Goal: Find specific page/section: Find specific page/section

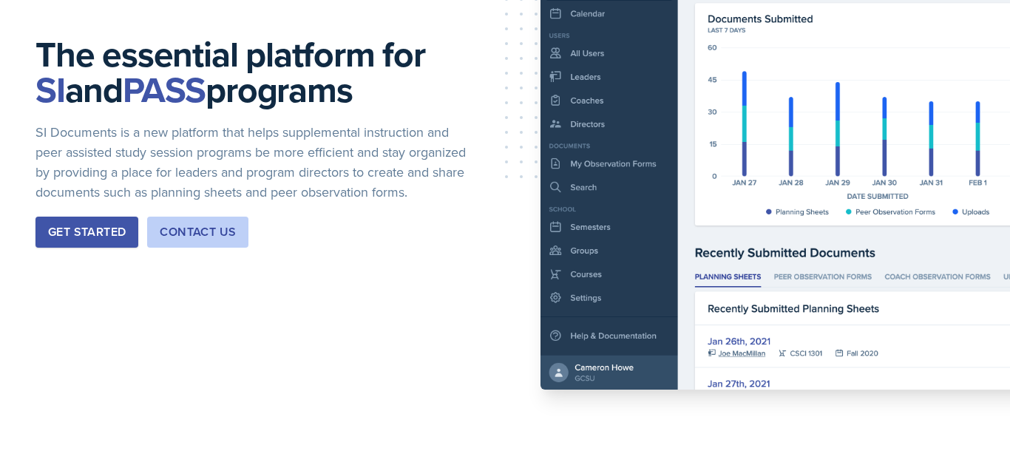
scroll to position [219, 0]
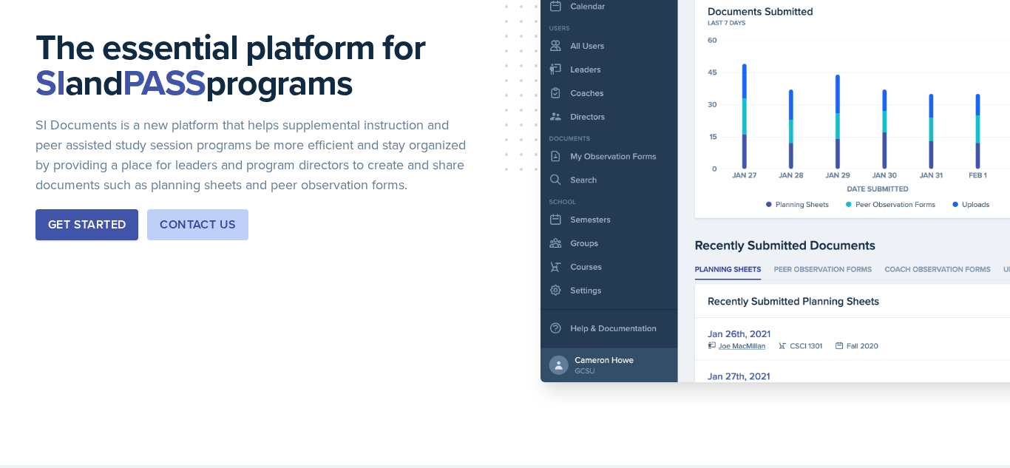
click at [103, 234] on div "Get Started" at bounding box center [87, 225] width 78 height 18
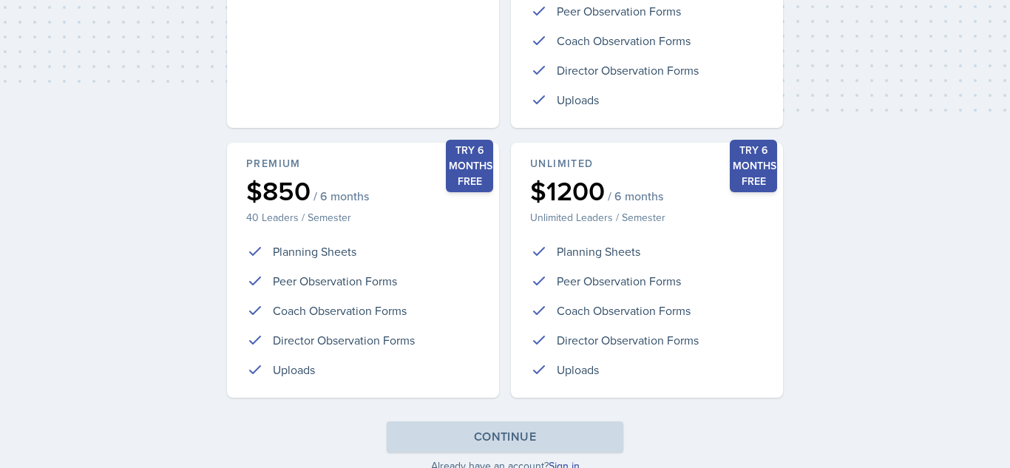
scroll to position [408, 0]
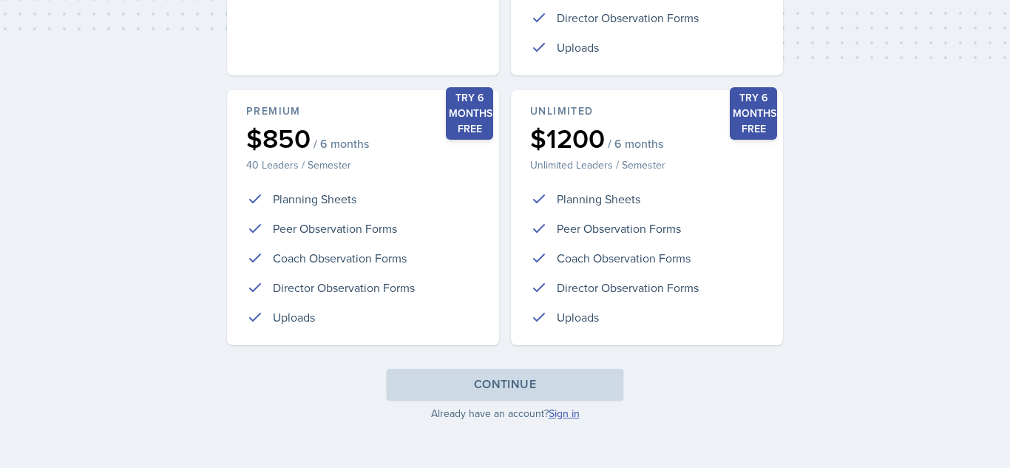
click at [564, 412] on link "Sign in" at bounding box center [563, 413] width 31 height 15
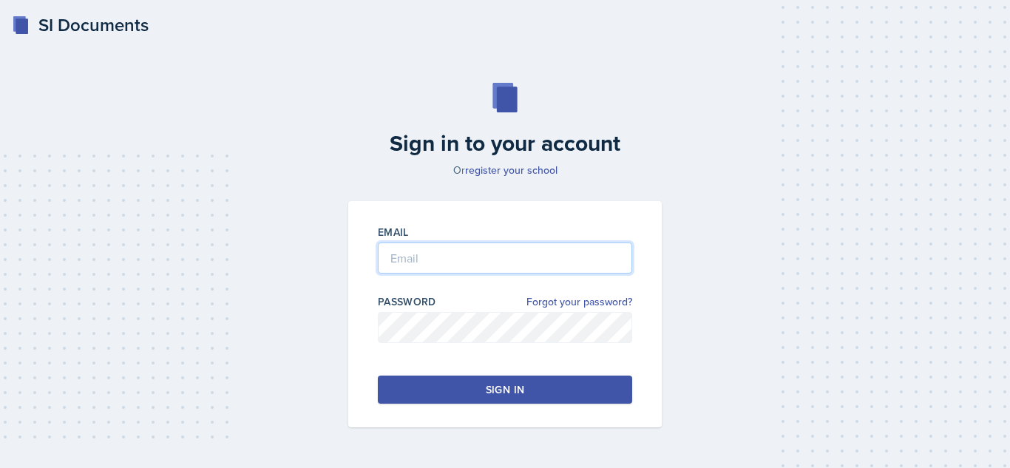
type input "[EMAIL_ADDRESS][DOMAIN_NAME]"
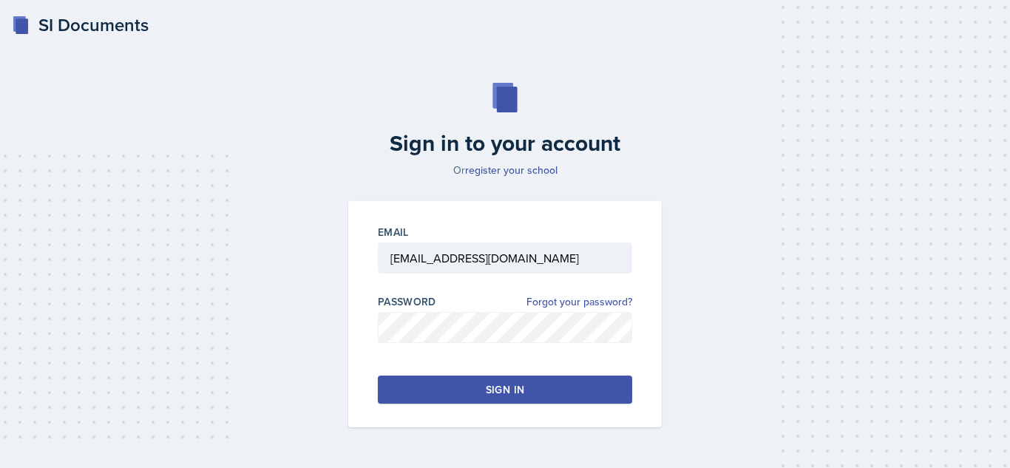
click at [489, 396] on div "Sign in" at bounding box center [505, 389] width 38 height 15
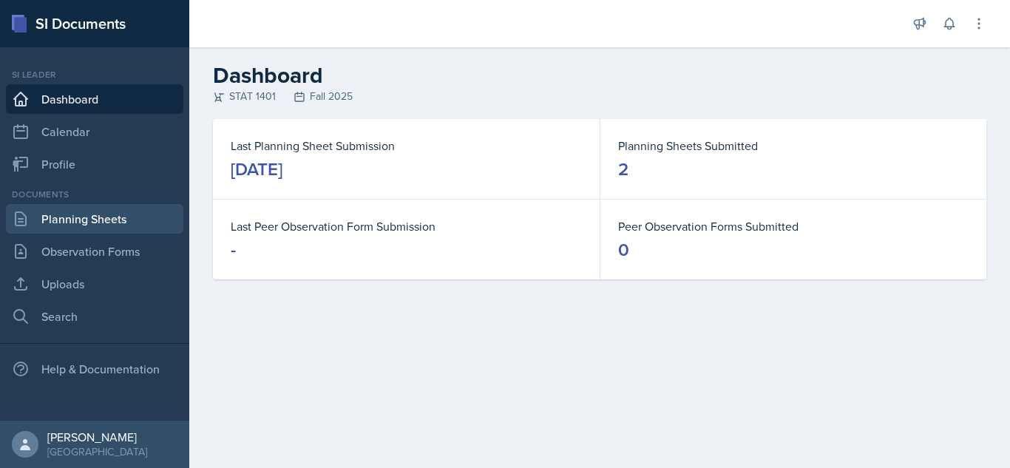
click at [131, 213] on link "Planning Sheets" at bounding box center [94, 219] width 177 height 30
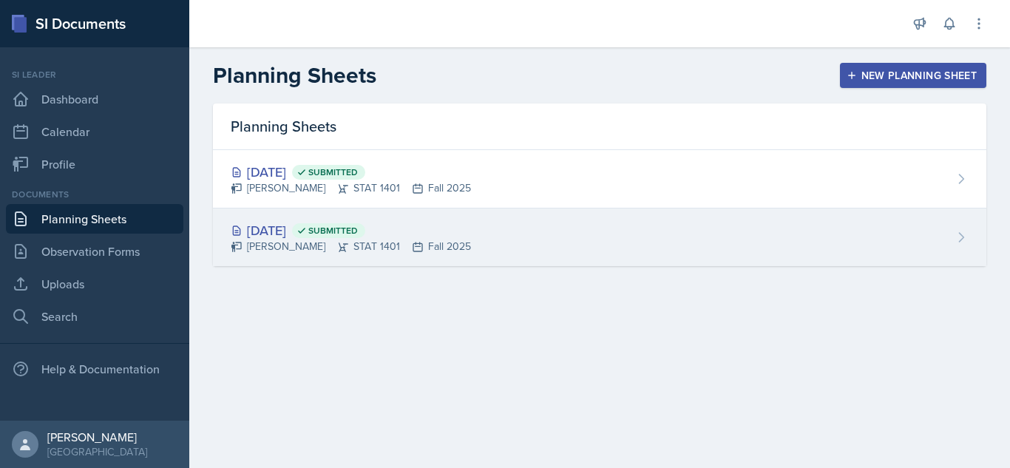
click at [358, 232] on span "Submitted" at bounding box center [333, 231] width 50 height 12
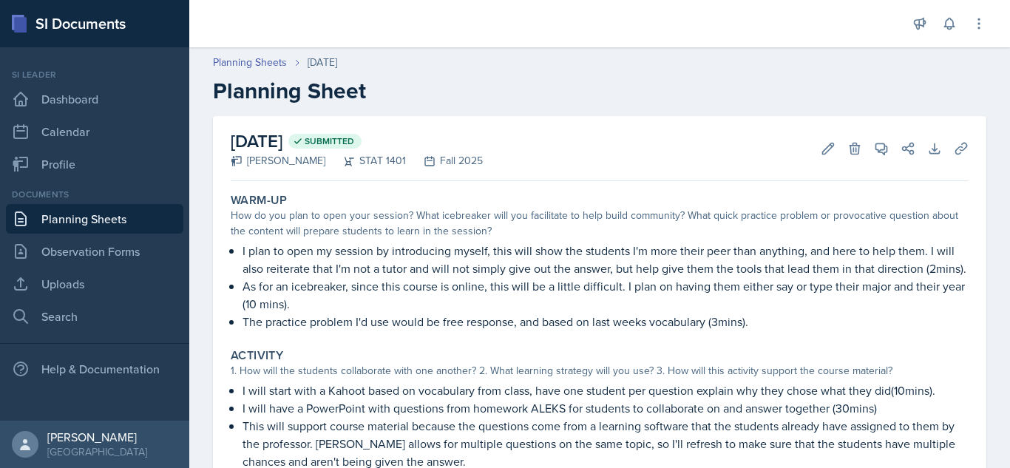
click at [775, 333] on div "Warm-Up How do you plan to open your session? What icebreaker will you facilita…" at bounding box center [599, 261] width 749 height 149
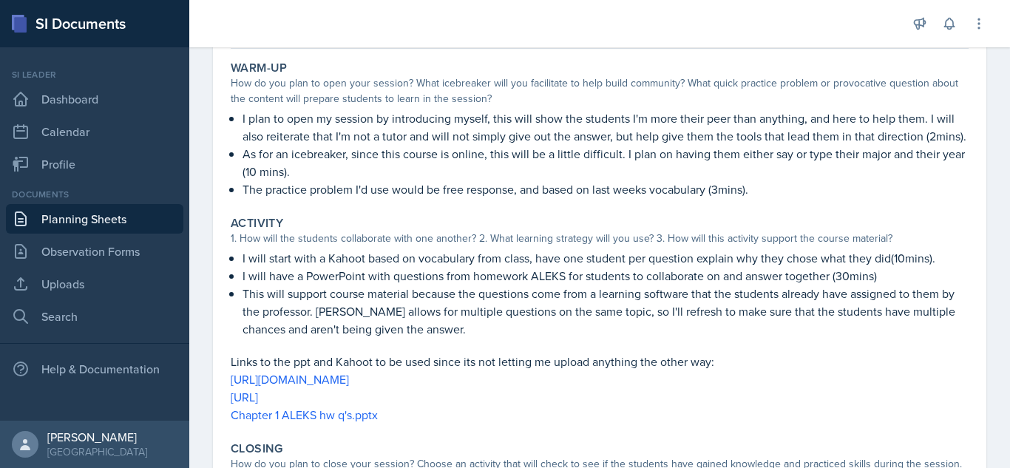
scroll to position [141, 0]
